Goal: Find specific page/section: Find specific page/section

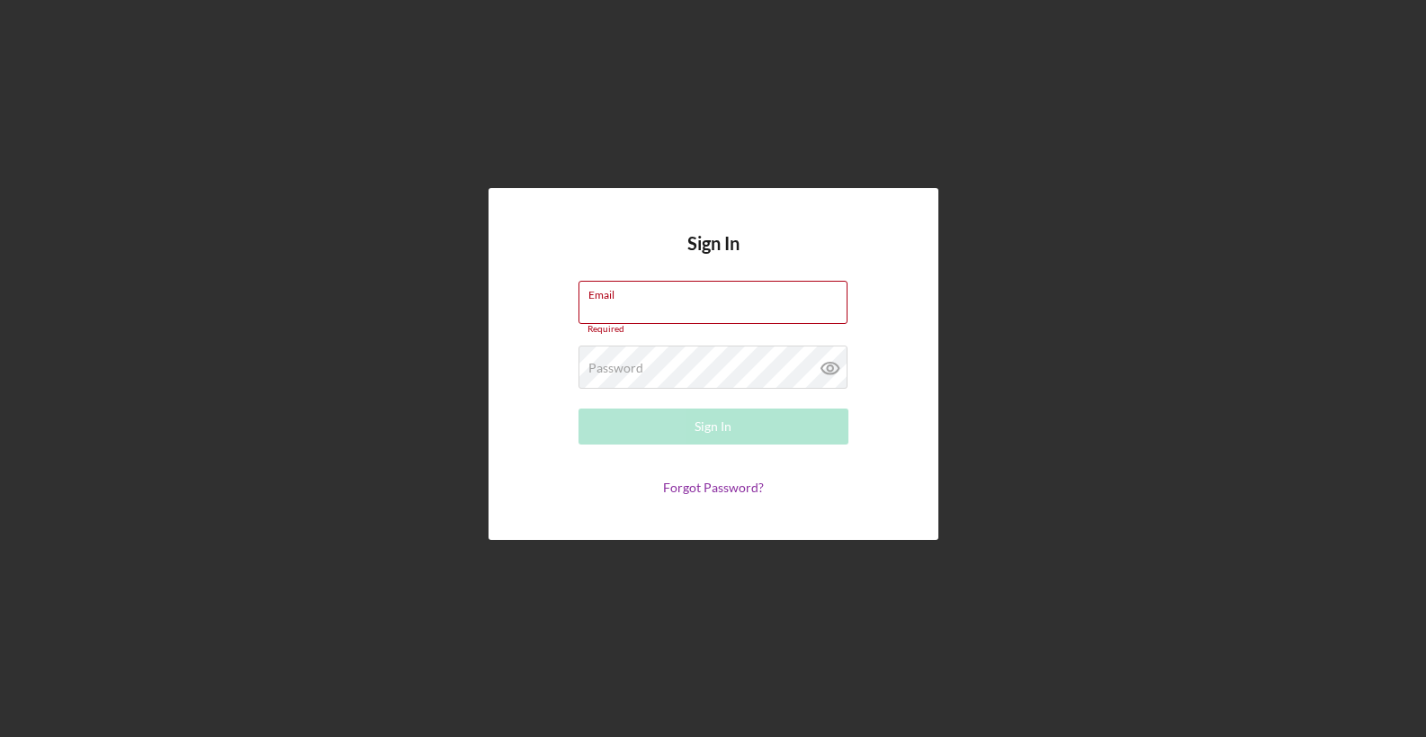
type input "[EMAIL_ADDRESS][DOMAIN_NAME]"
click at [442, 423] on button "Sign In" at bounding box center [714, 427] width 270 height 36
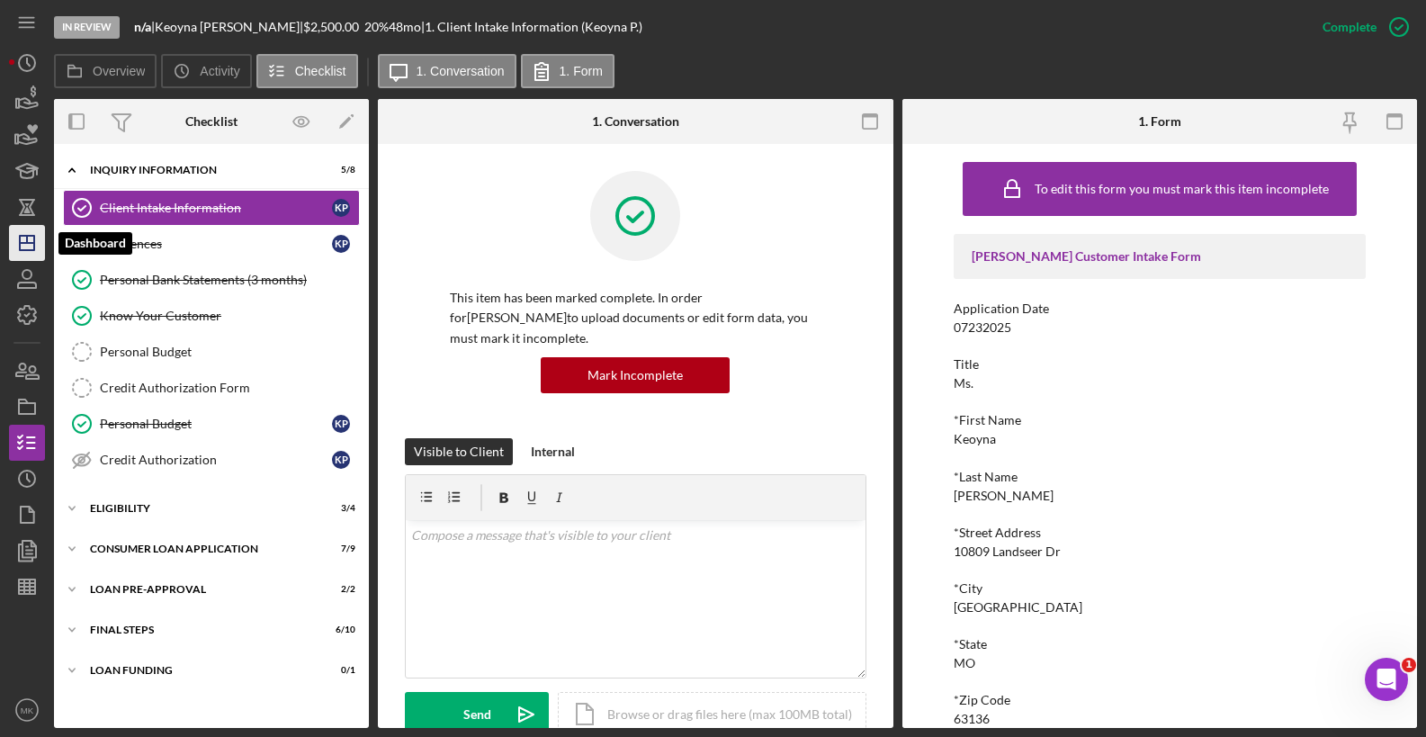
click at [34, 237] on polygon "button" at bounding box center [27, 243] width 14 height 14
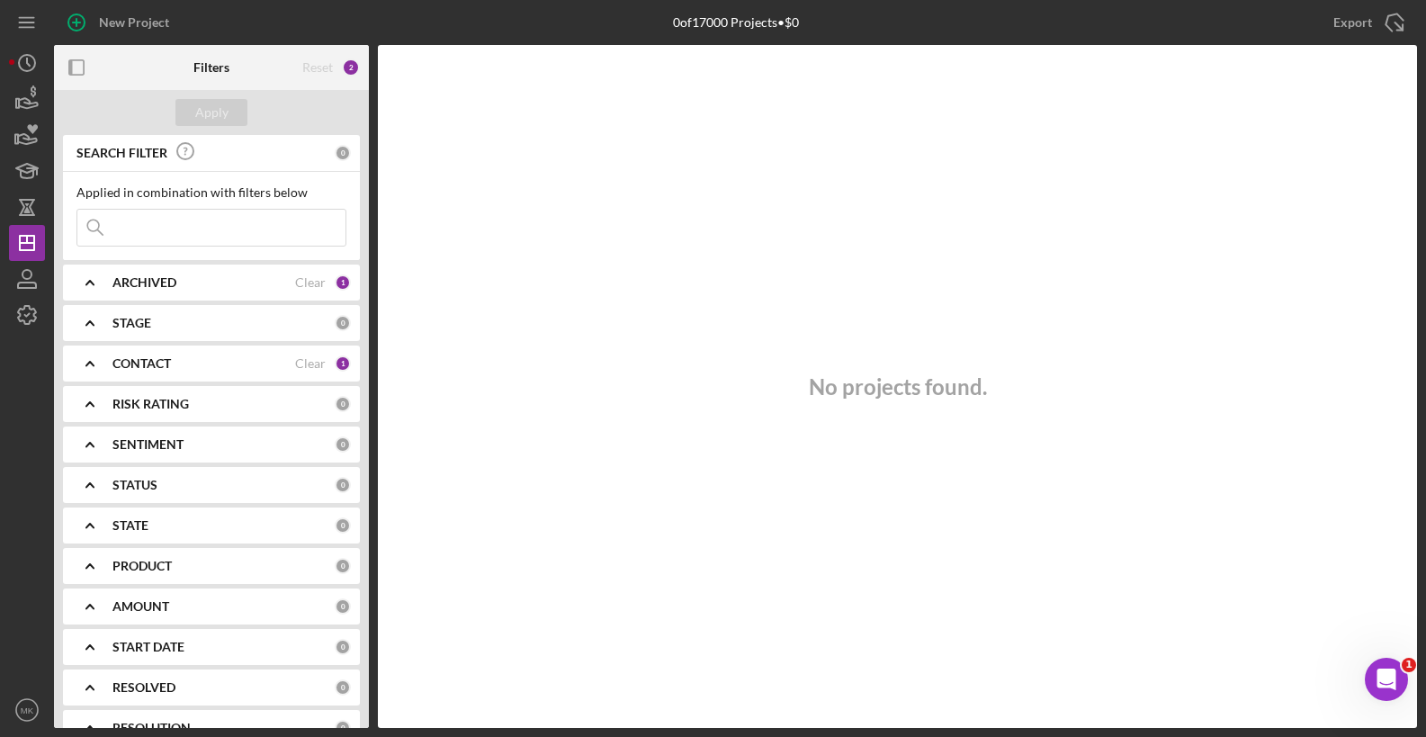
click at [173, 237] on input at bounding box center [211, 228] width 268 height 36
click at [228, 227] on input "[PERSON_NAME]" at bounding box center [211, 228] width 268 height 36
drag, startPoint x: 212, startPoint y: 227, endPoint x: 129, endPoint y: 226, distance: 83.7
click at [128, 226] on input "[PERSON_NAME]" at bounding box center [211, 228] width 268 height 36
drag, startPoint x: 166, startPoint y: 223, endPoint x: 32, endPoint y: 208, distance: 134.1
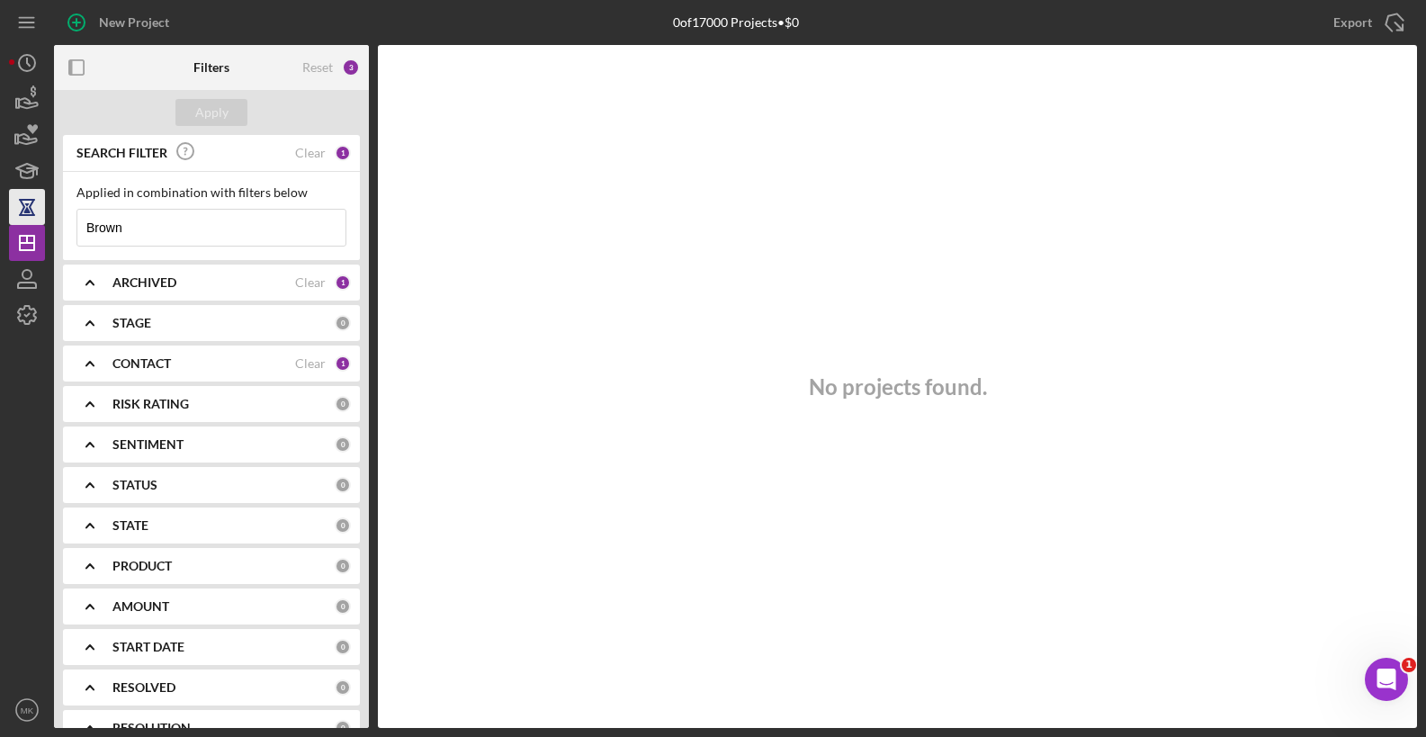
click at [32, 208] on div "New Project 0 of 17000 Projects • $0 Export Icon/Export Filters Reset 3 Apply S…" at bounding box center [713, 364] width 1408 height 728
type input "Meca"
click at [260, 285] on div "ARCHIVED" at bounding box center [203, 282] width 183 height 14
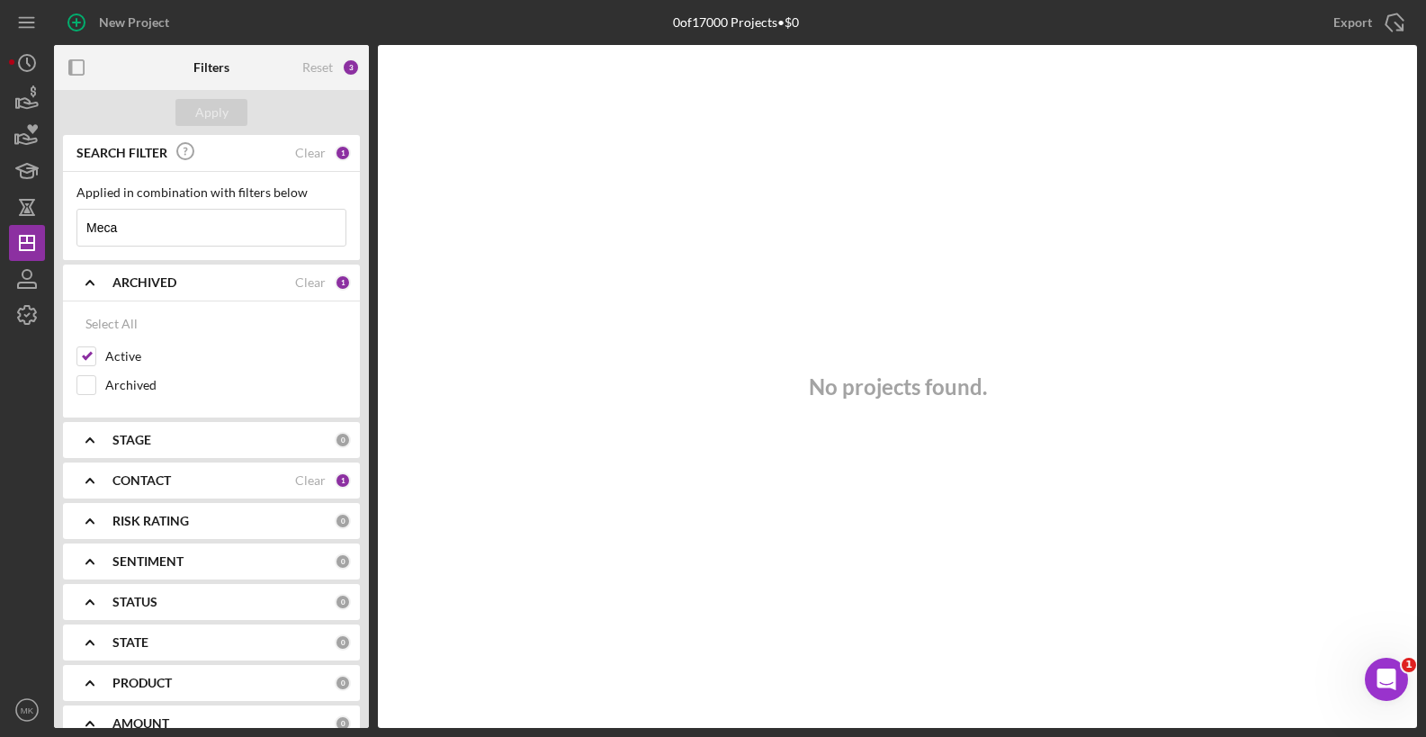
click at [227, 287] on div "ARCHIVED" at bounding box center [203, 282] width 183 height 14
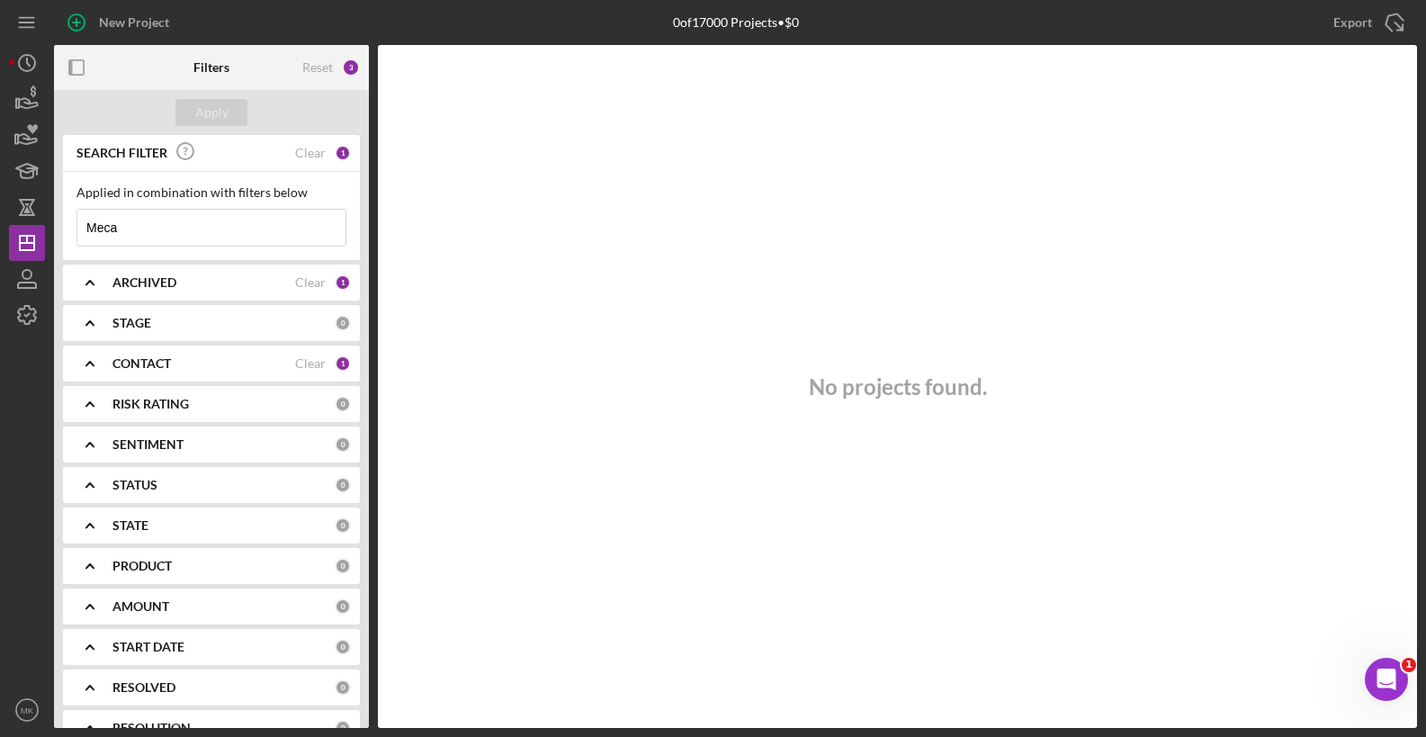
click at [194, 370] on div "CONTACT" at bounding box center [203, 363] width 183 height 14
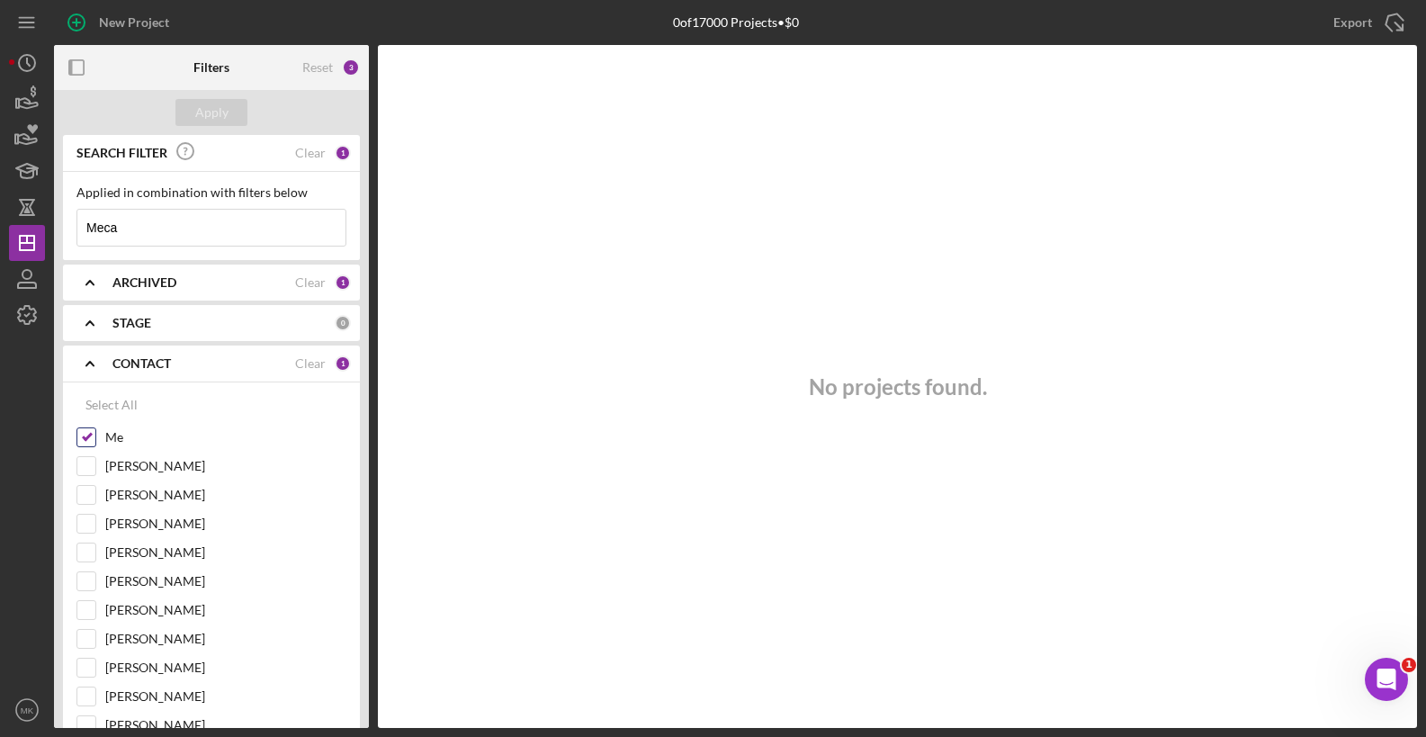
click at [88, 438] on input "Me" at bounding box center [86, 437] width 18 height 18
checkbox input "false"
click at [194, 236] on input "Meca" at bounding box center [211, 228] width 268 height 36
click at [204, 233] on input "Meca" at bounding box center [211, 228] width 268 height 36
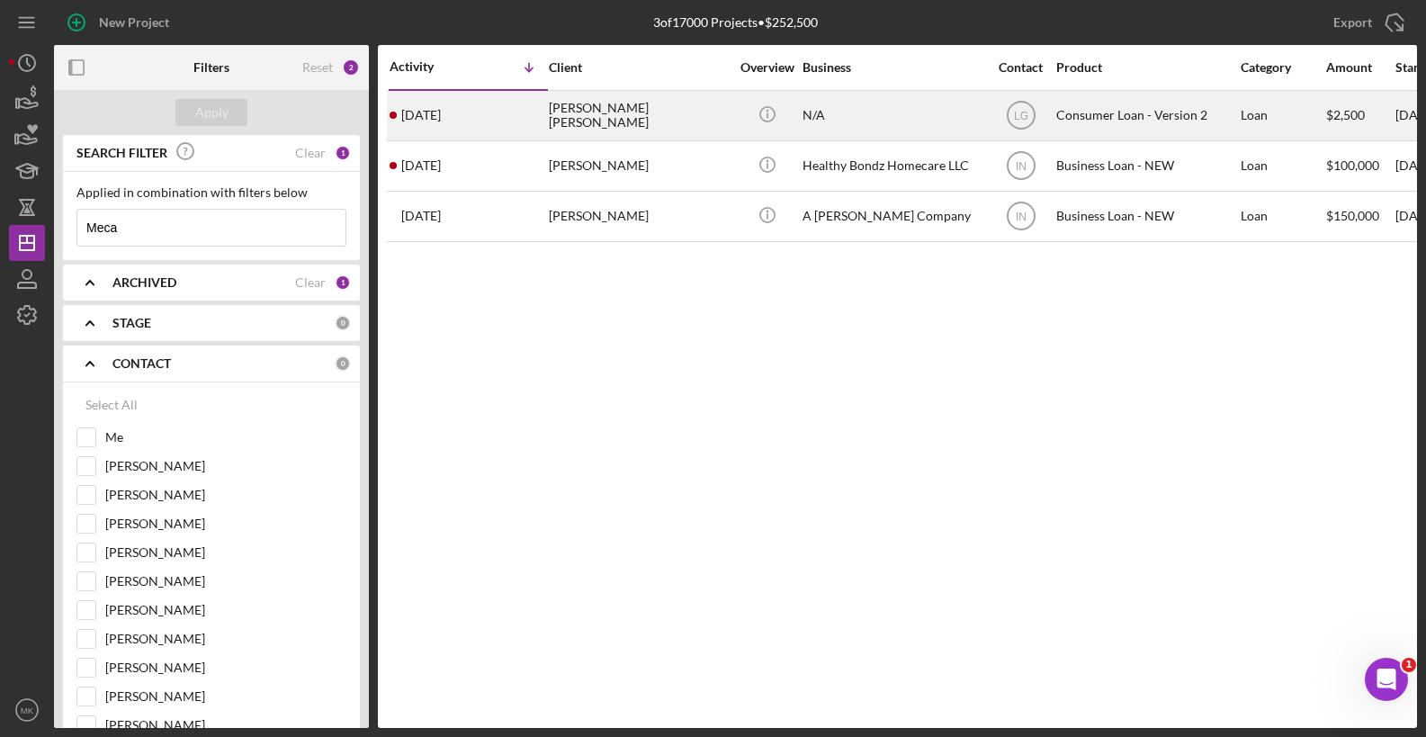
click at [442, 112] on div "[PERSON_NAME] [PERSON_NAME]" at bounding box center [639, 116] width 180 height 48
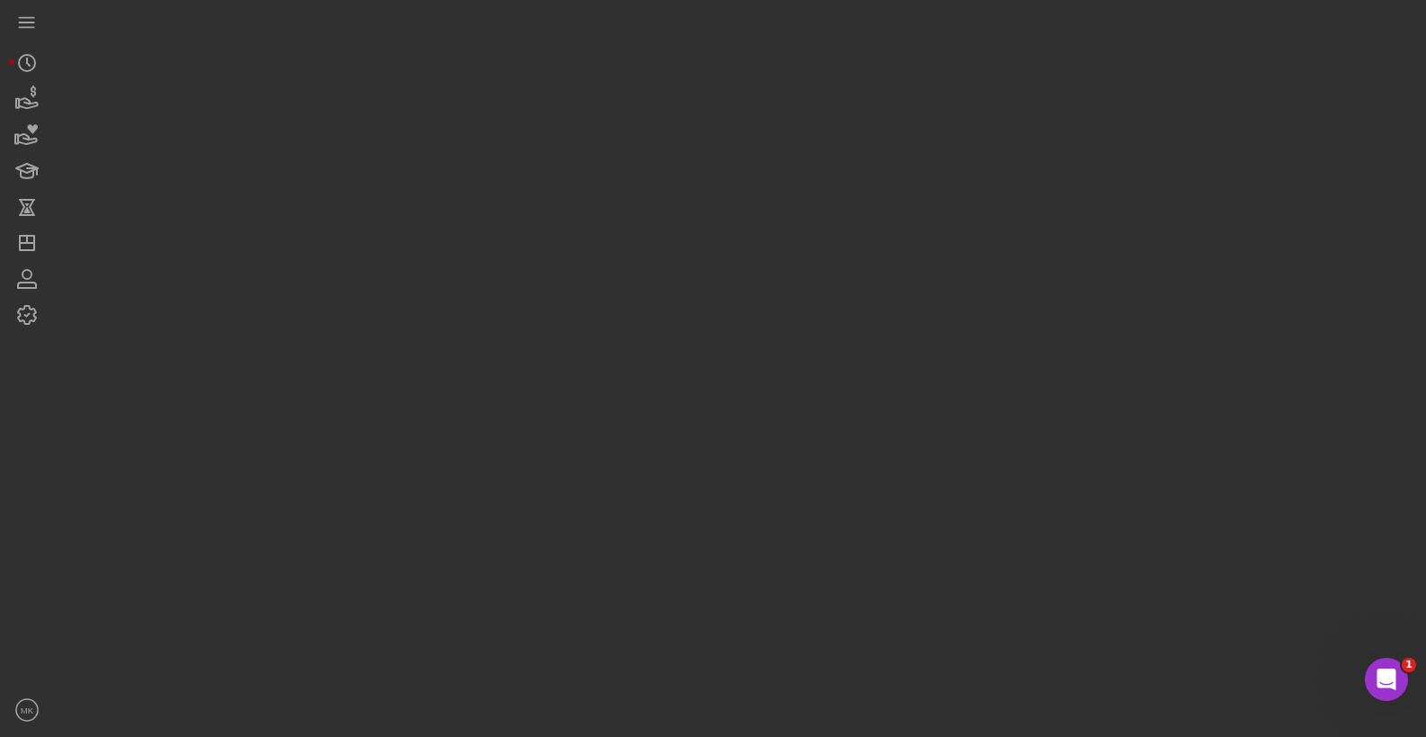
click at [442, 112] on div at bounding box center [735, 364] width 1363 height 728
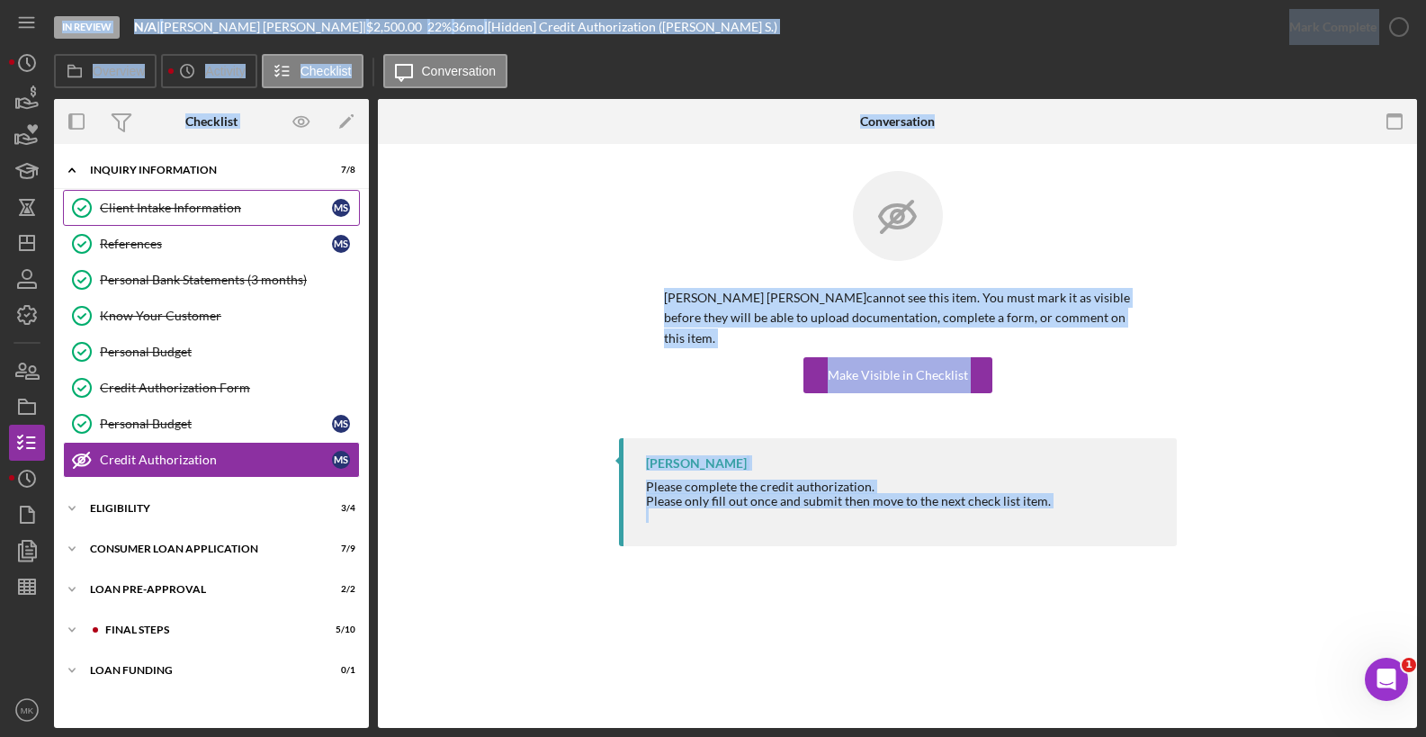
click at [157, 217] on link "Client Intake Information Client Intake Information M S" at bounding box center [211, 208] width 297 height 36
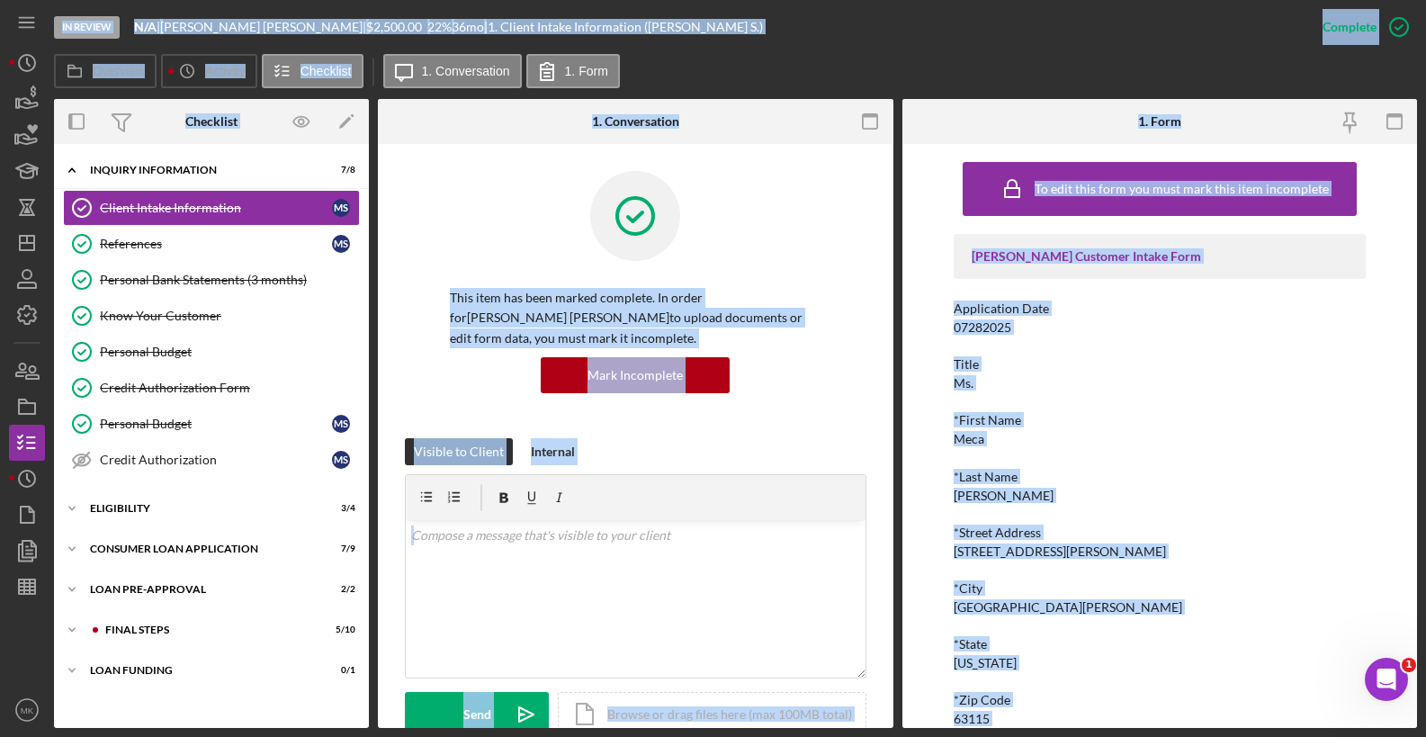
click at [442, 367] on div "Title" at bounding box center [1160, 364] width 412 height 14
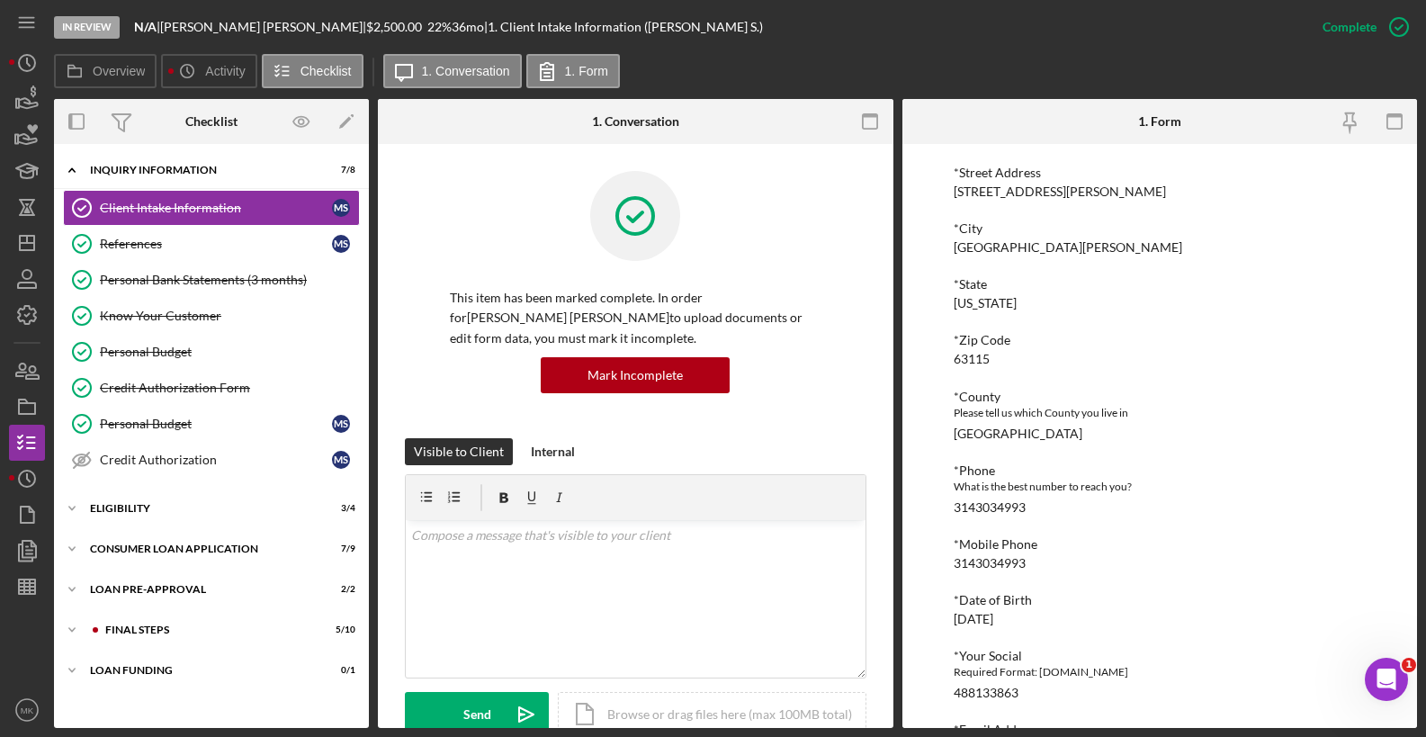
scroll to position [450, 0]
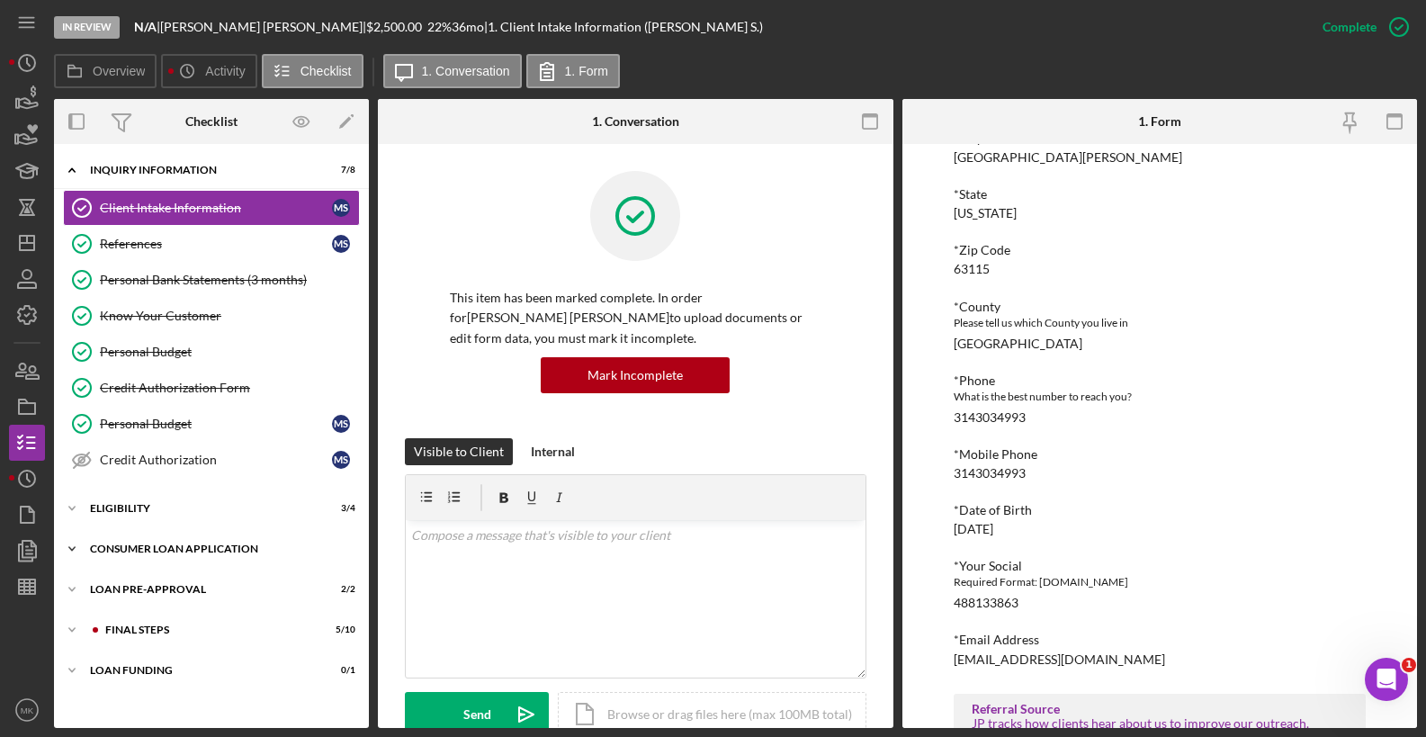
click at [194, 547] on div "Consumer Loan Application" at bounding box center [218, 549] width 256 height 11
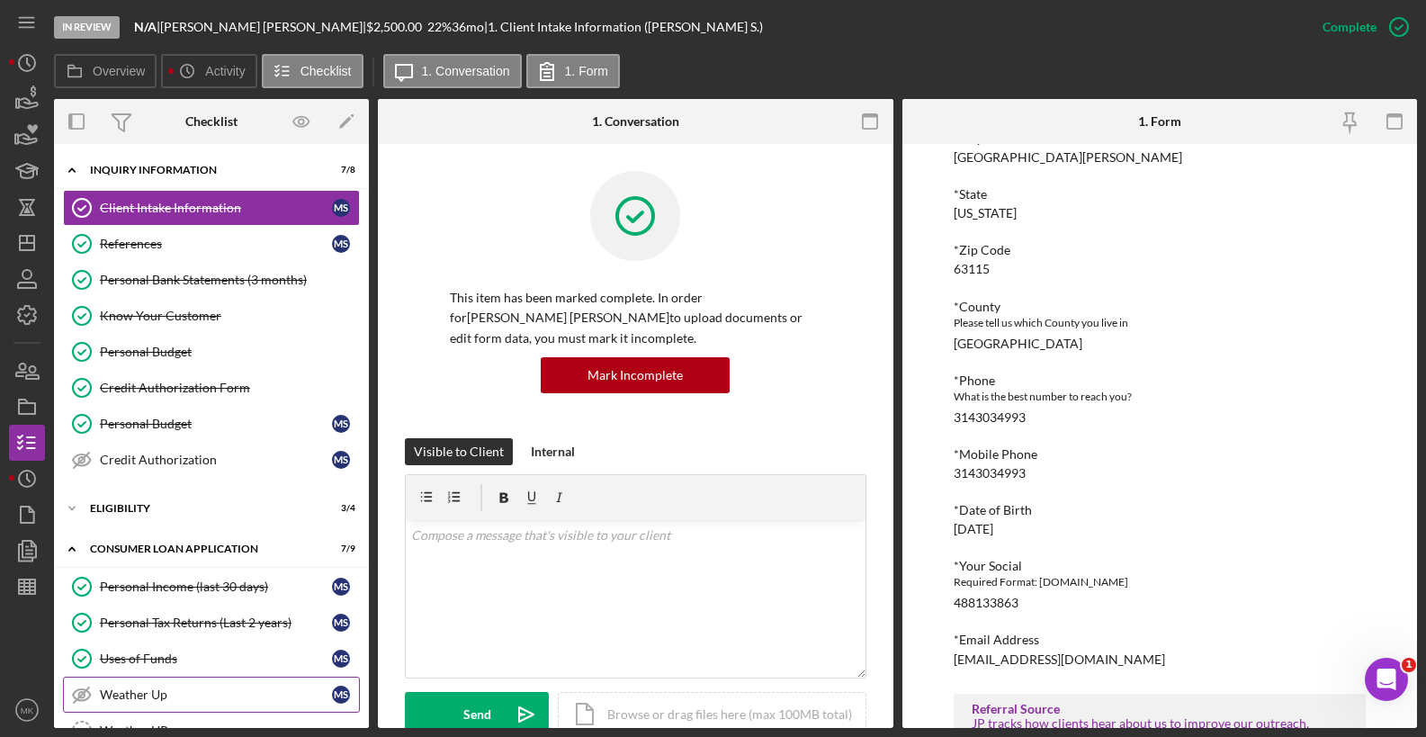
scroll to position [180, 0]
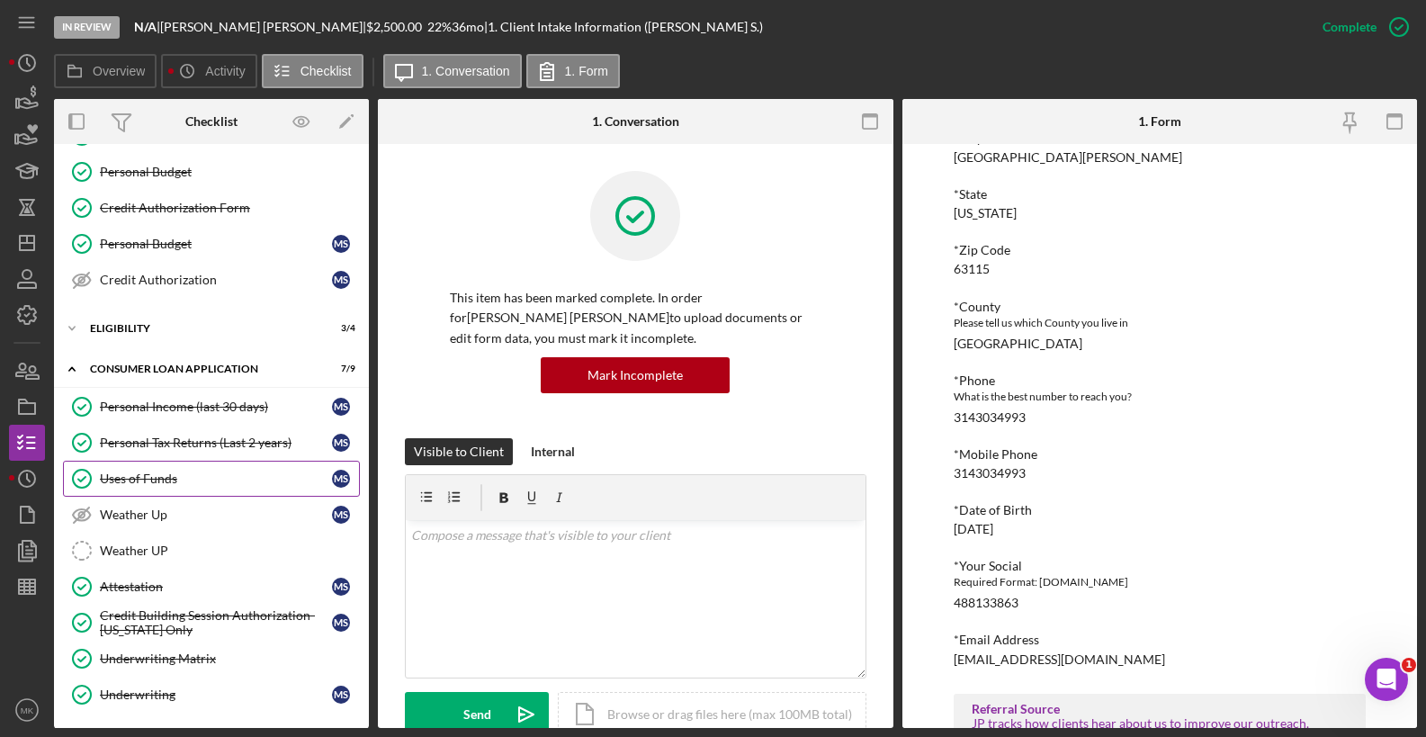
click at [154, 472] on div "Uses of Funds" at bounding box center [216, 479] width 232 height 14
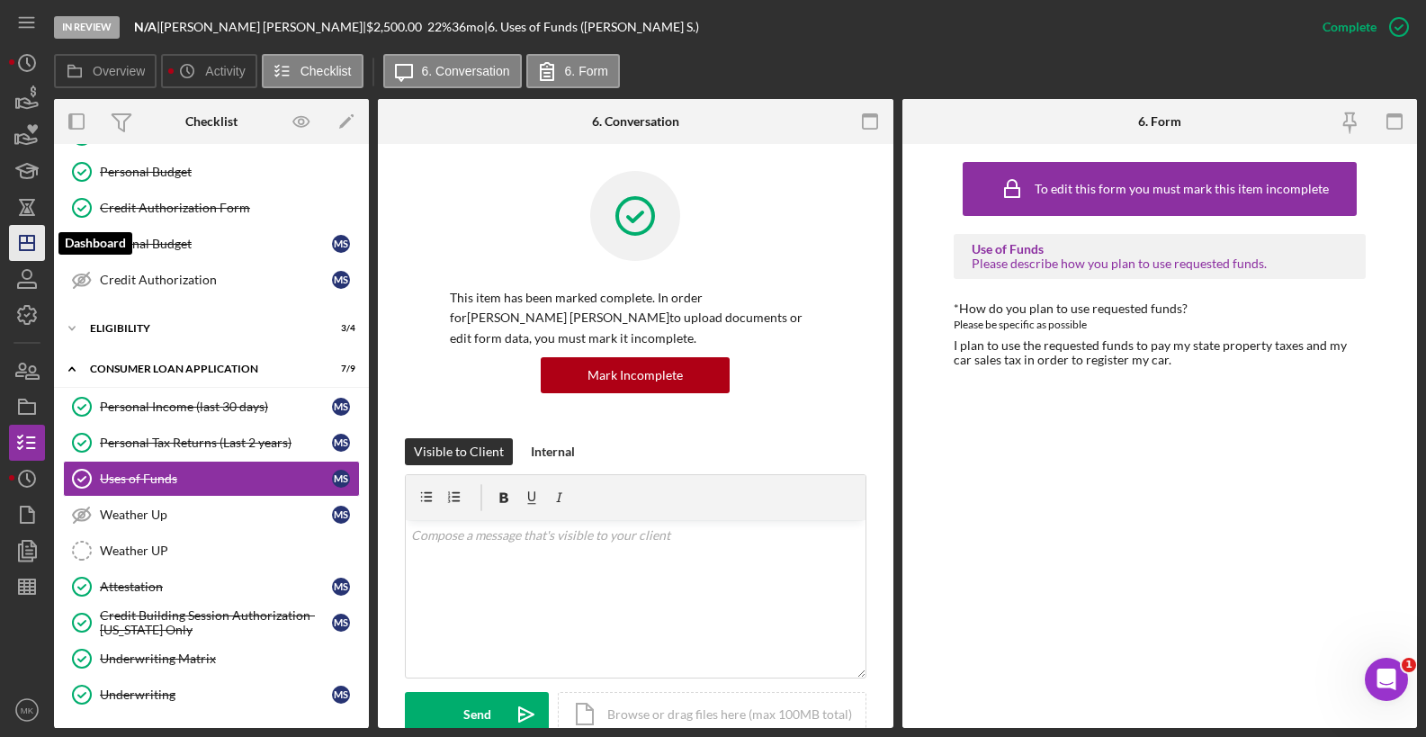
click at [20, 235] on icon "Icon/Dashboard" at bounding box center [26, 242] width 45 height 45
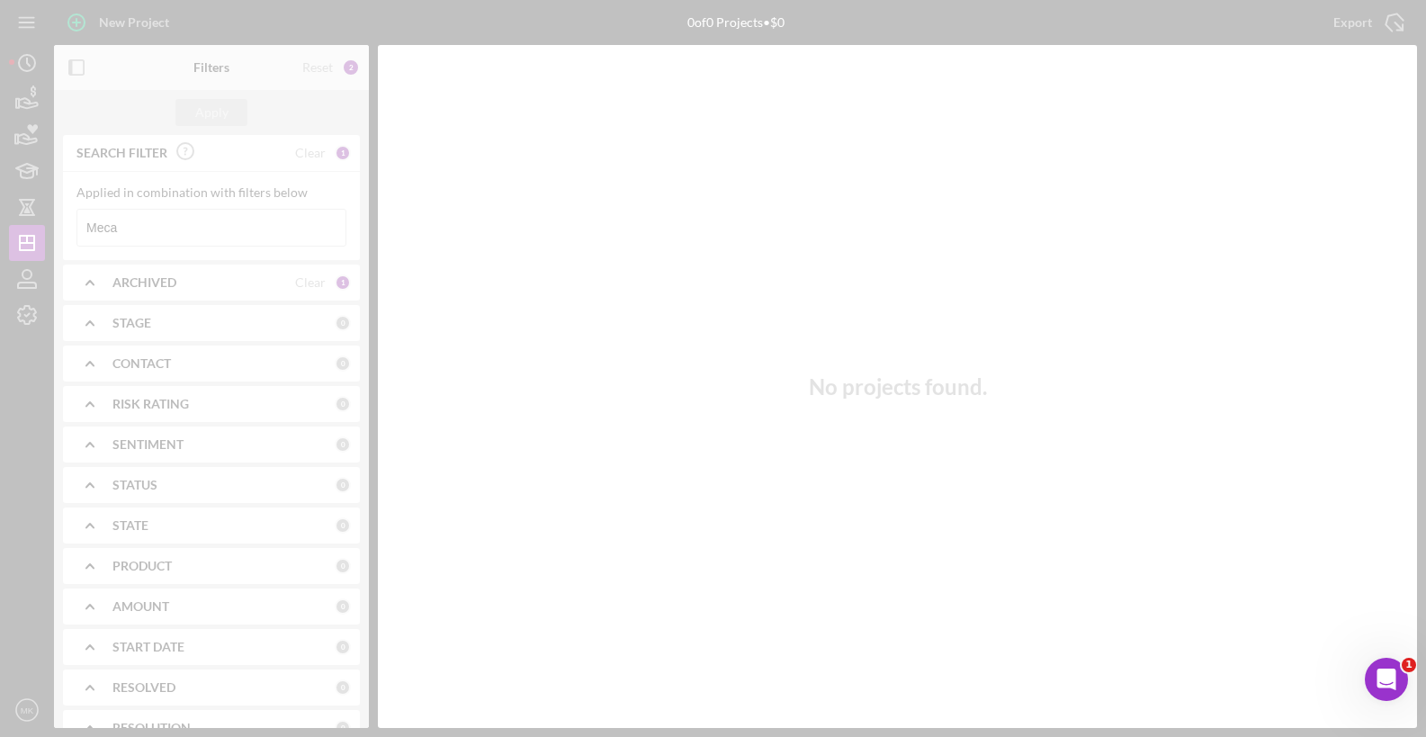
drag, startPoint x: 170, startPoint y: 194, endPoint x: 158, endPoint y: 229, distance: 37.0
click at [158, 229] on div at bounding box center [713, 368] width 1426 height 737
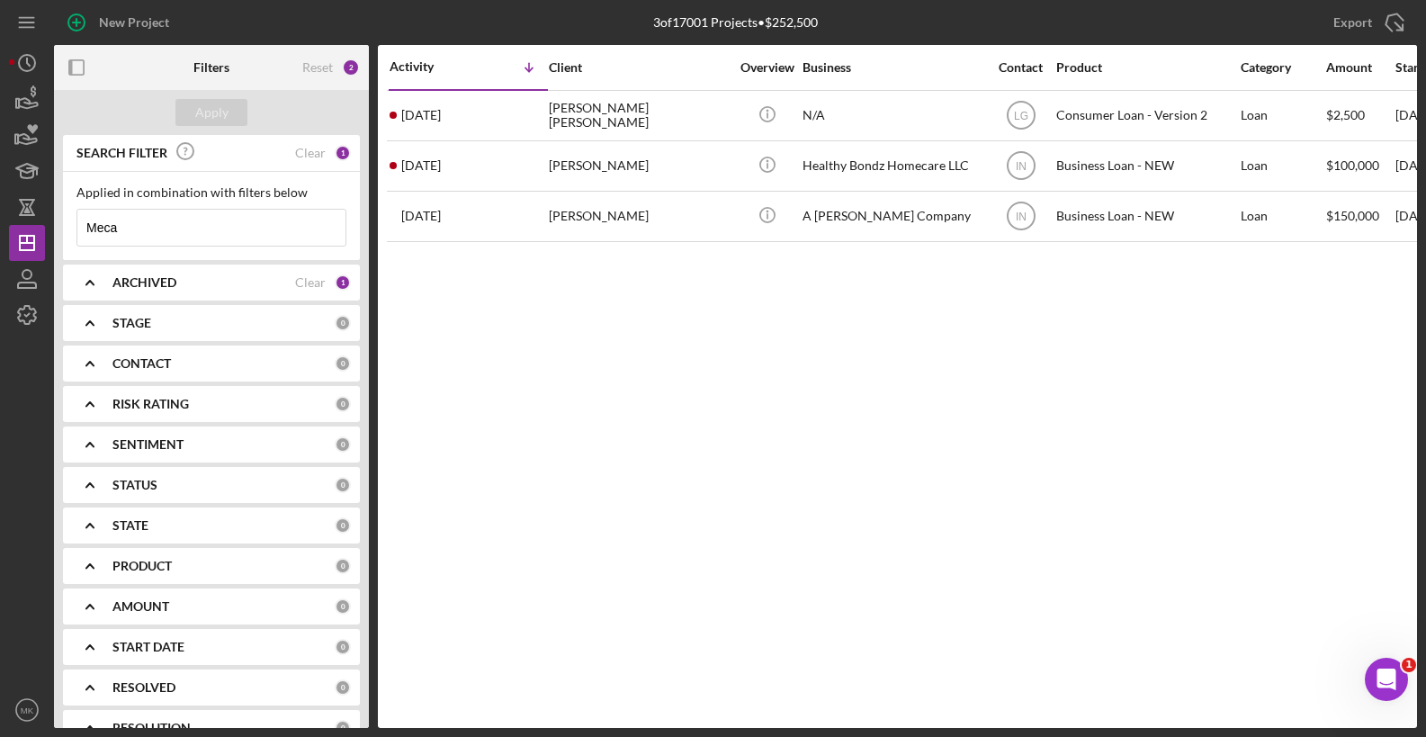
click at [158, 229] on input "Meca" at bounding box center [211, 228] width 268 height 36
drag, startPoint x: 158, startPoint y: 229, endPoint x: -55, endPoint y: 230, distance: 213.3
click at [0, 230] on html "New Project 3 of 17001 Projects • $252,500 Meca Export Icon/Export Filters Rese…" at bounding box center [713, 368] width 1426 height 737
type input "[PERSON_NAME]"
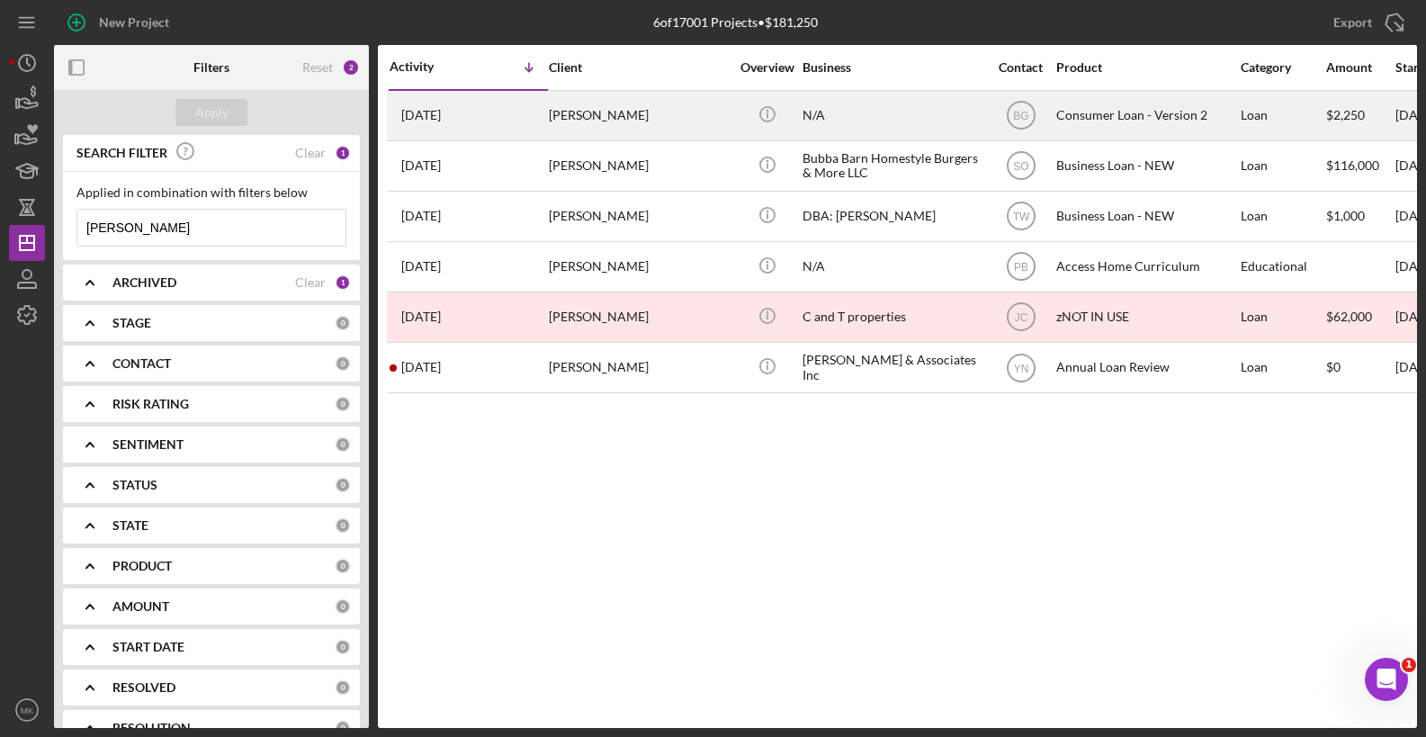
click at [442, 109] on div "N/A" at bounding box center [893, 116] width 180 height 48
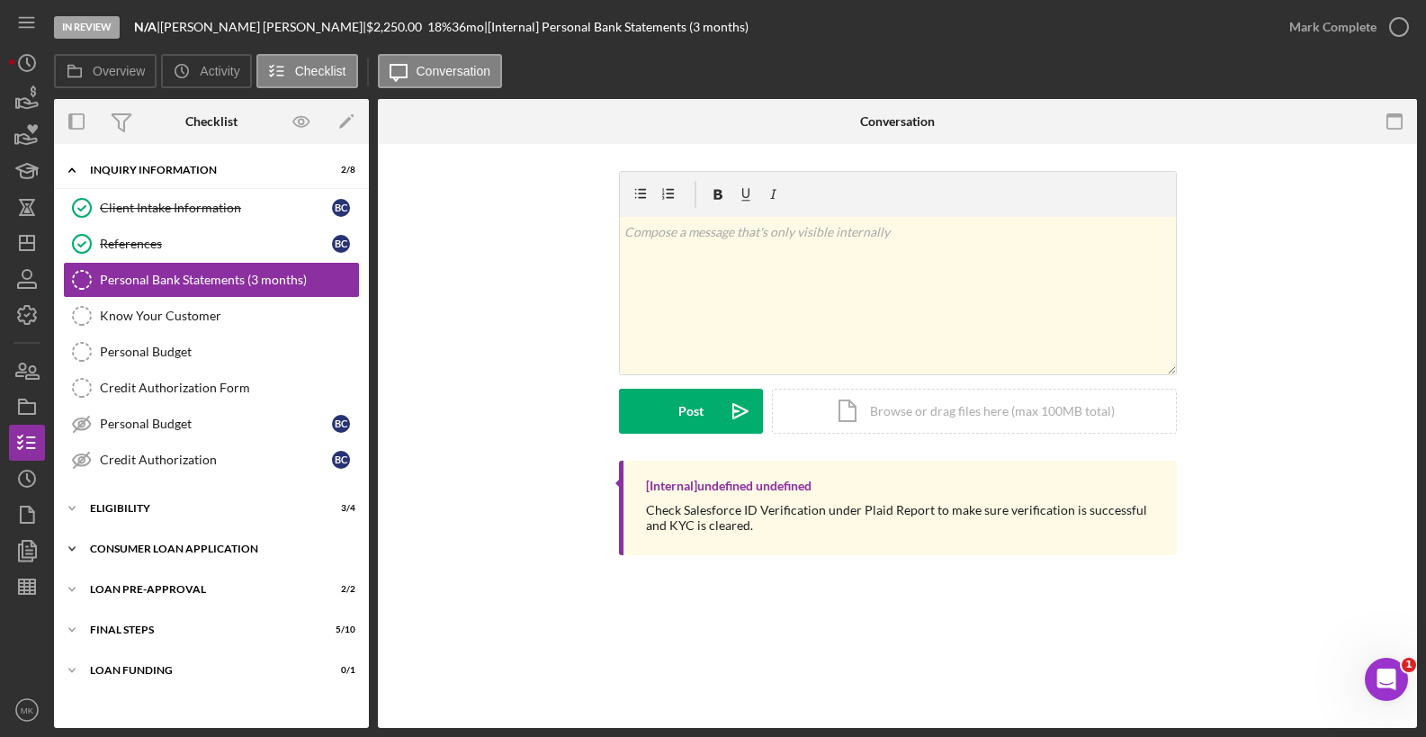
click at [217, 536] on div "Icon/Expander Consumer Loan Application 7 / 9" at bounding box center [211, 549] width 315 height 36
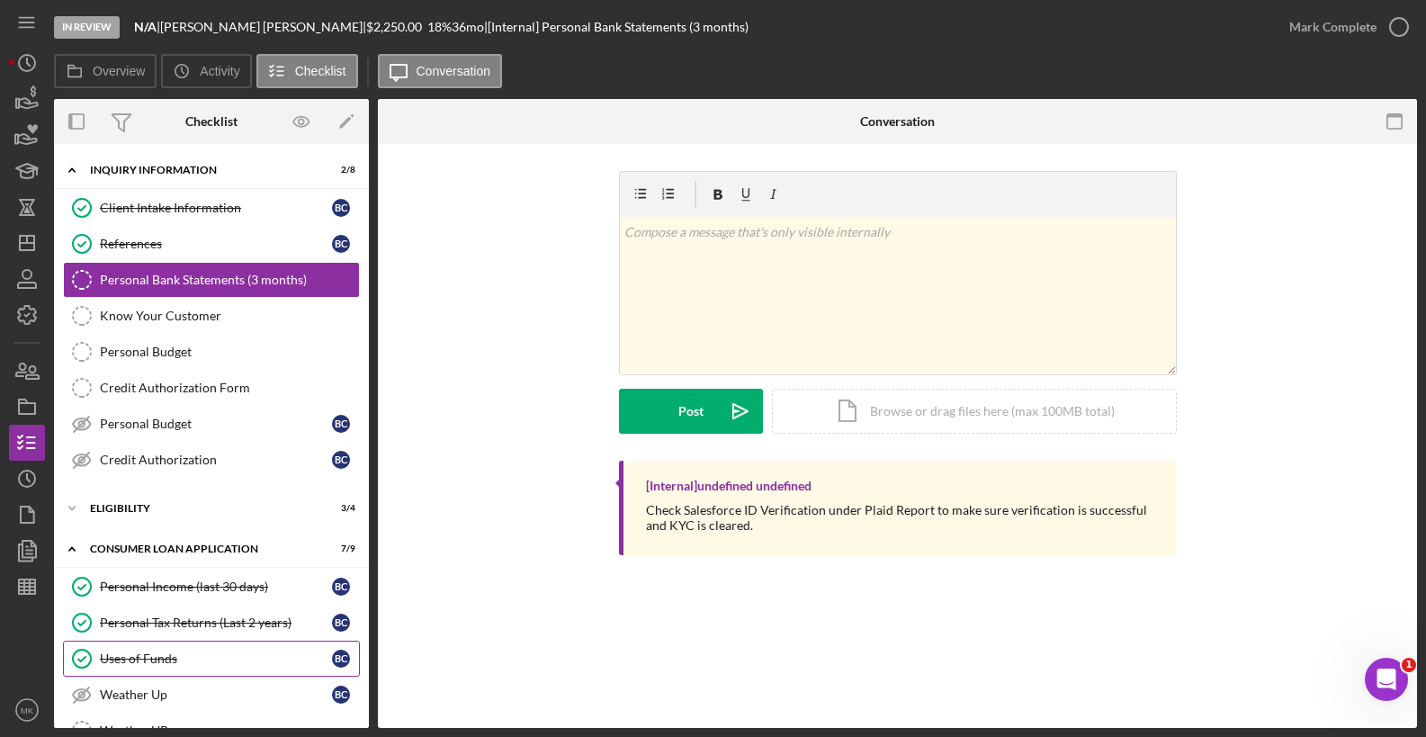
click at [153, 660] on div "Uses of Funds" at bounding box center [216, 658] width 232 height 14
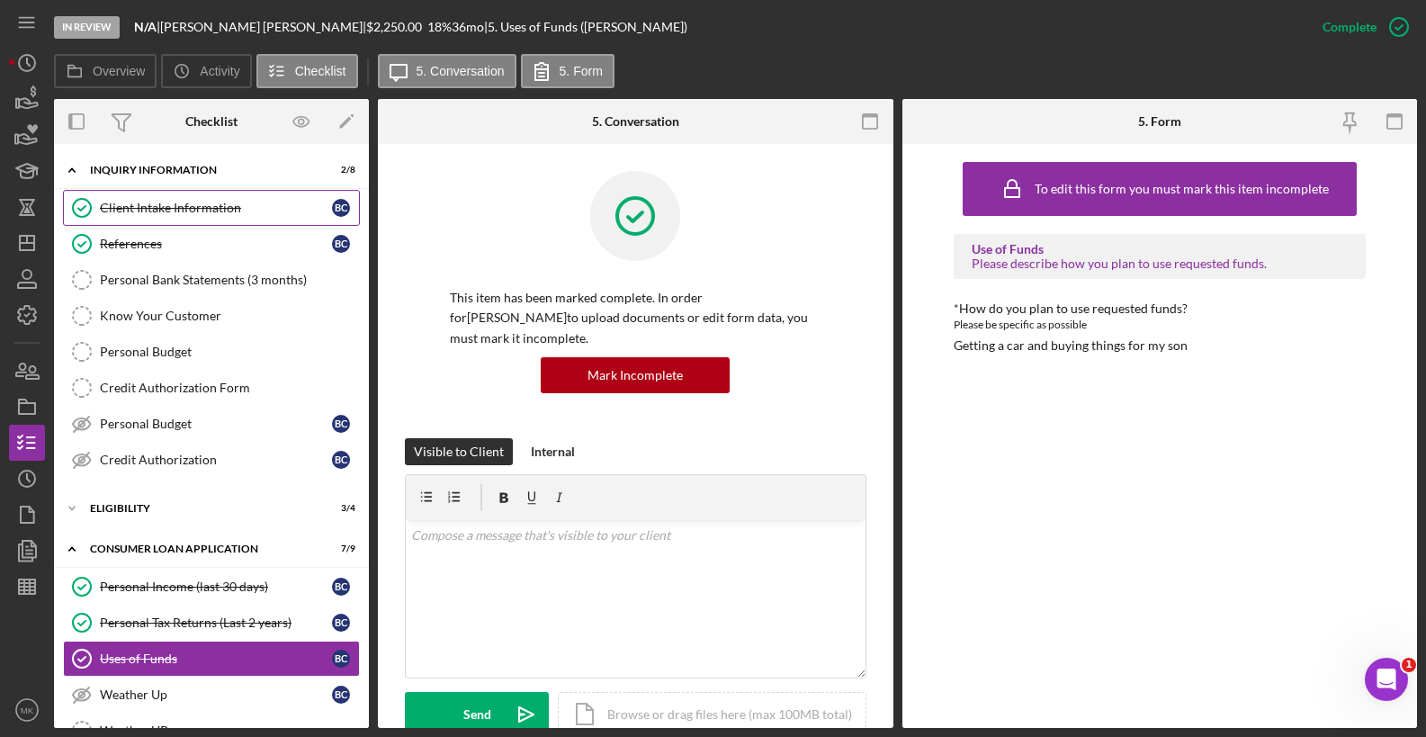
click at [219, 207] on div "Client Intake Information" at bounding box center [216, 208] width 232 height 14
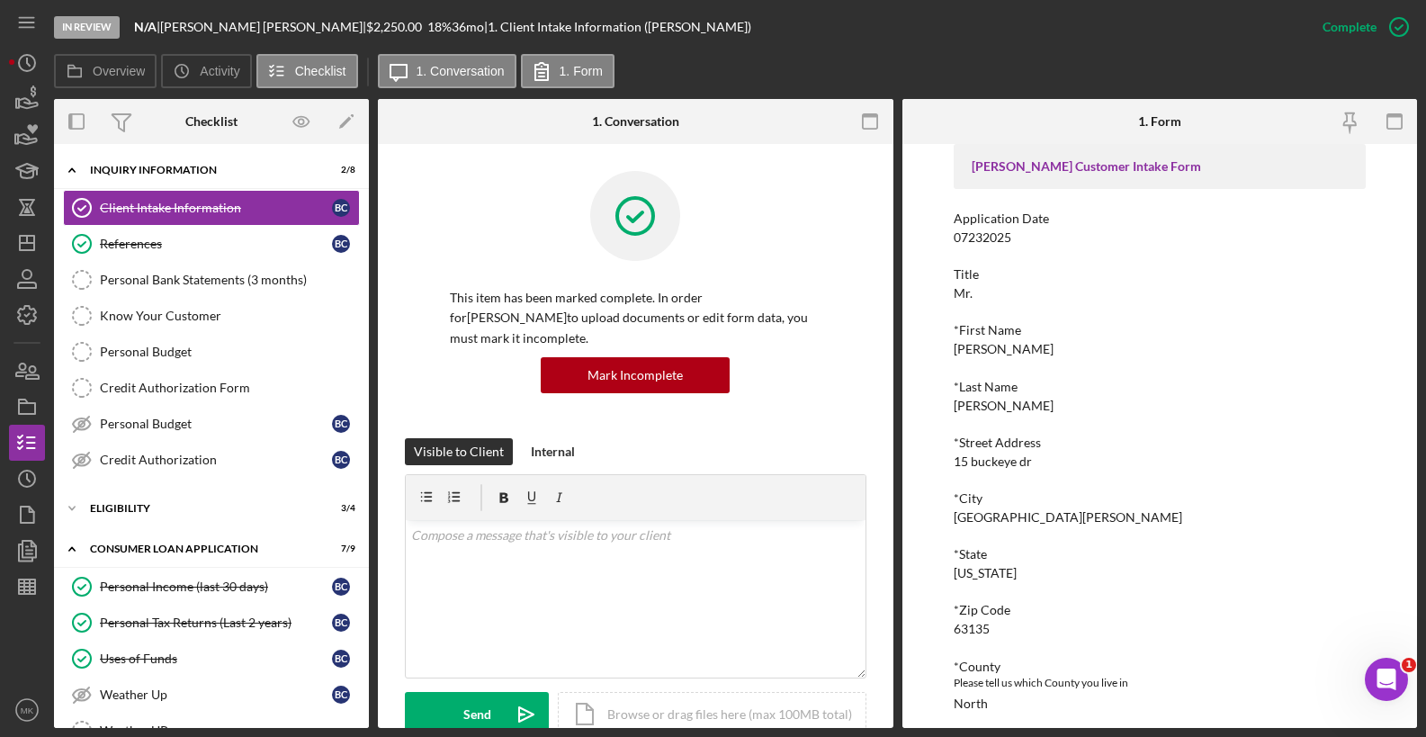
scroll to position [270, 0]
